Goal: Task Accomplishment & Management: Manage account settings

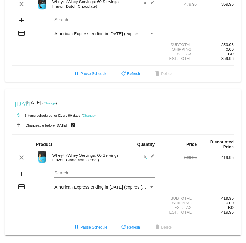
scroll to position [224, 0]
click at [153, 156] on mat-icon "edit" at bounding box center [150, 157] width 7 height 7
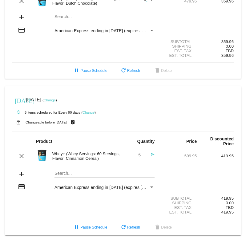
type input "4"
click at [144, 158] on input "4" at bounding box center [142, 155] width 8 height 5
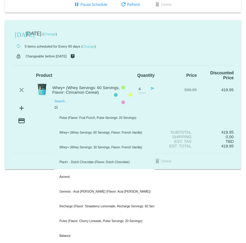
scroll to position [278, 0]
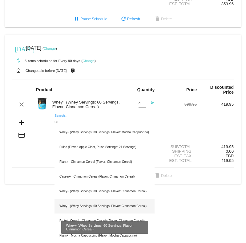
type input "ci"
click at [89, 206] on div "Whey+ (Whey Servings: 60 Servings, Flavor: Cinnamon Cereal)" at bounding box center [104, 206] width 100 height 15
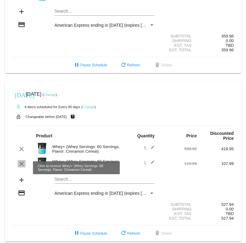
click at [22, 167] on mat-icon "clear" at bounding box center [21, 163] width 7 height 7
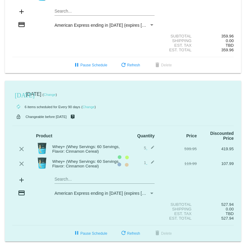
scroll to position [224, 0]
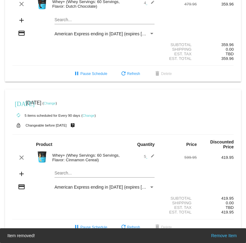
click at [145, 154] on span "5 edit" at bounding box center [149, 156] width 11 height 5
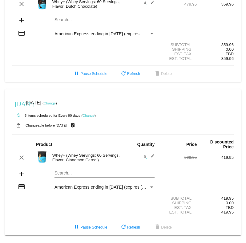
click at [147, 155] on mat-icon "edit" at bounding box center [150, 157] width 7 height 7
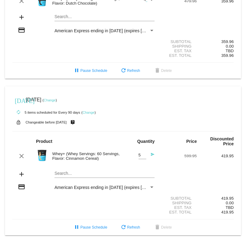
type input "4"
click at [145, 157] on input "4" at bounding box center [142, 155] width 8 height 5
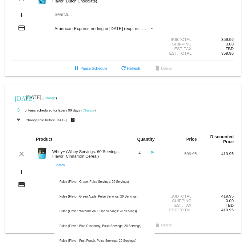
click at [18, 144] on div "Product Quantity Price Discounted Price" at bounding box center [122, 139] width 221 height 10
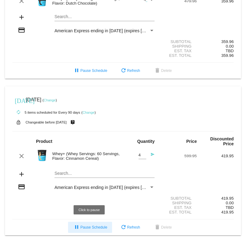
scroll to position [228, 0]
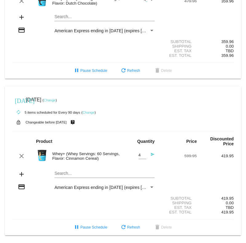
click at [164, 170] on div "add Search..." at bounding box center [122, 175] width 221 height 18
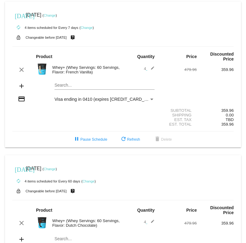
scroll to position [0, 0]
